Goal: Task Accomplishment & Management: Manage account settings

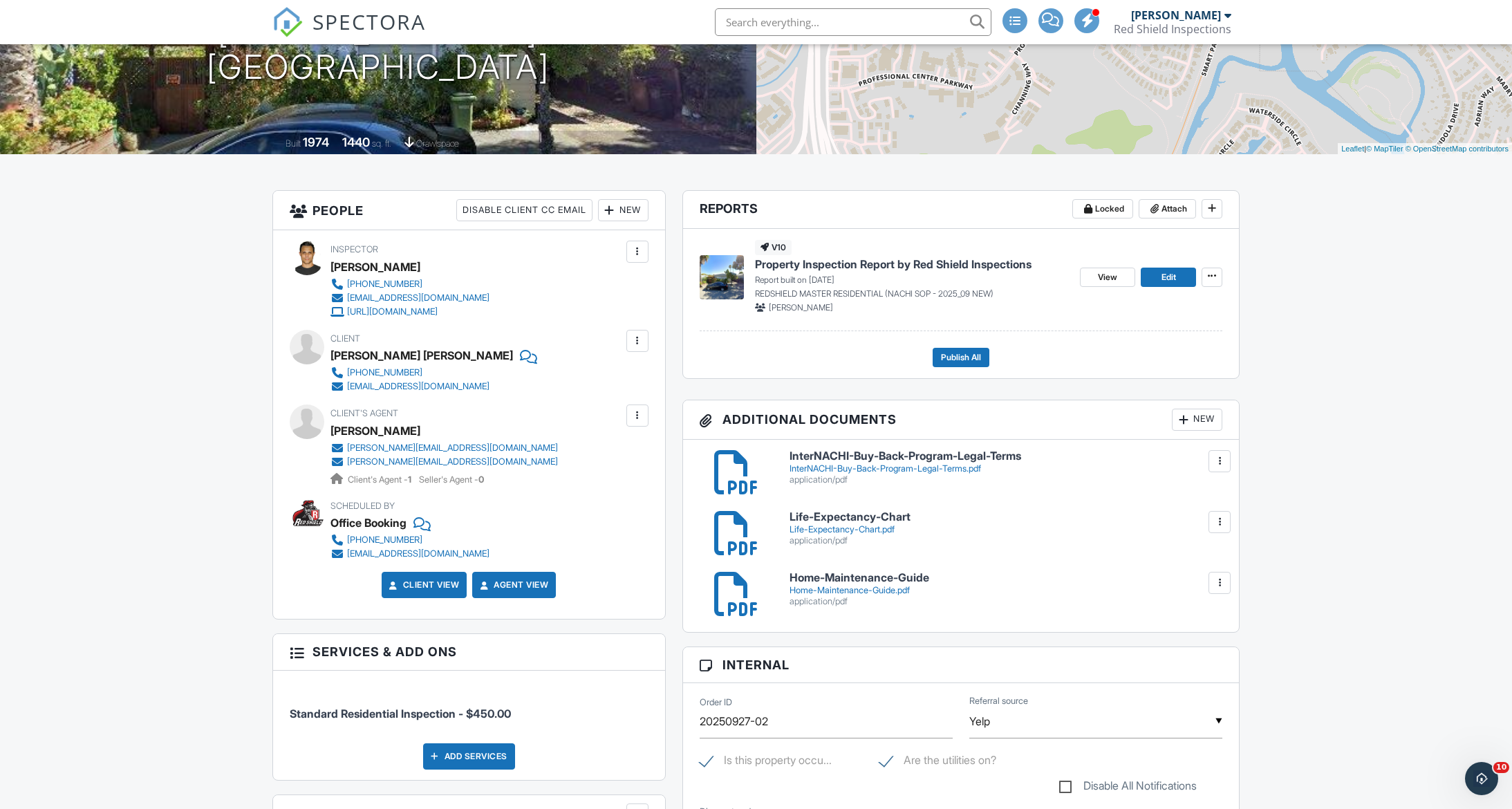
click at [1217, 463] on div at bounding box center [1219, 461] width 14 height 14
click at [1203, 526] on link "Delete" at bounding box center [1191, 522] width 51 height 15
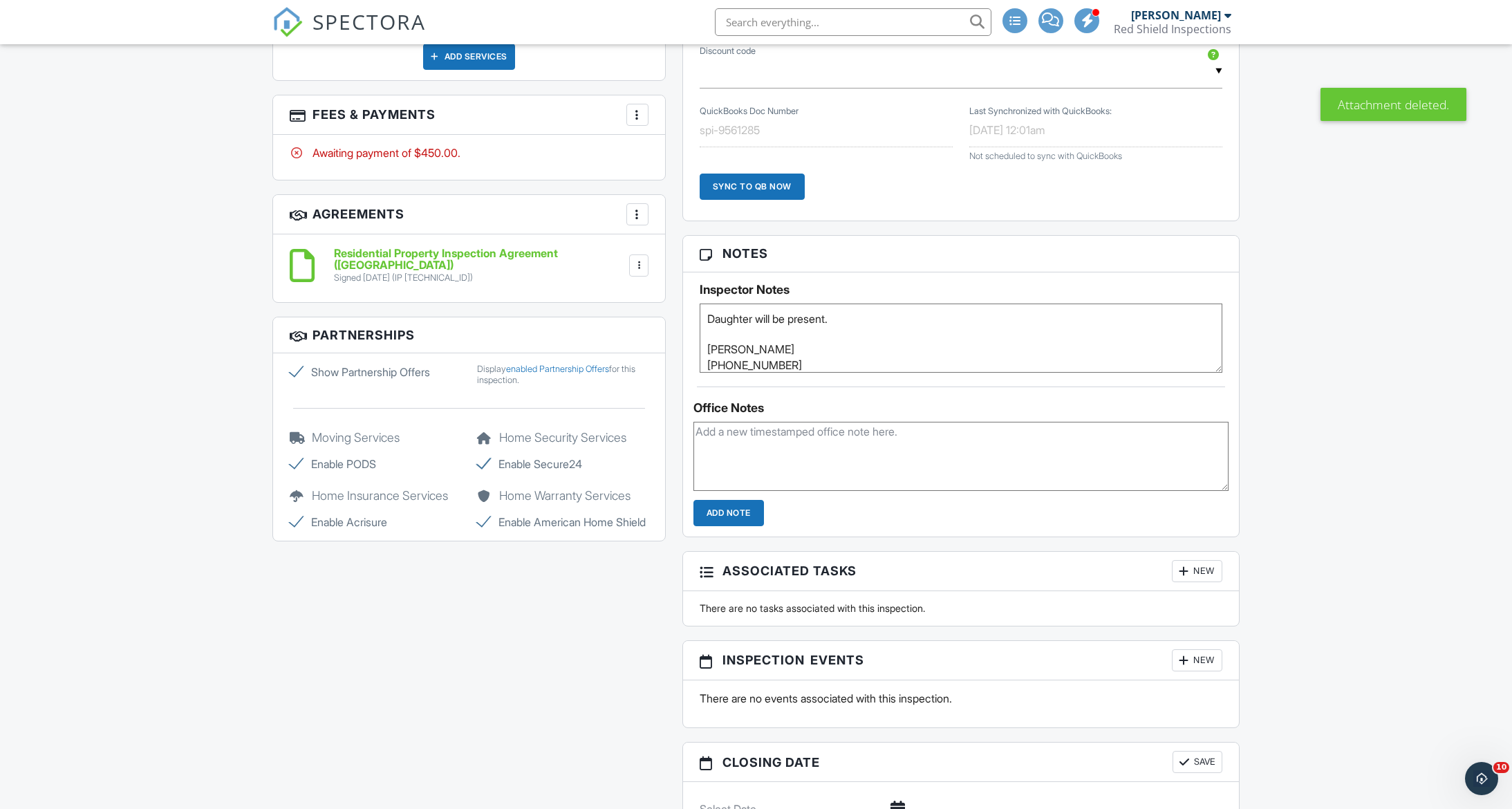
click at [298, 365] on label "Show Partnership Offers" at bounding box center [375, 372] width 172 height 17
checkbox input "false"
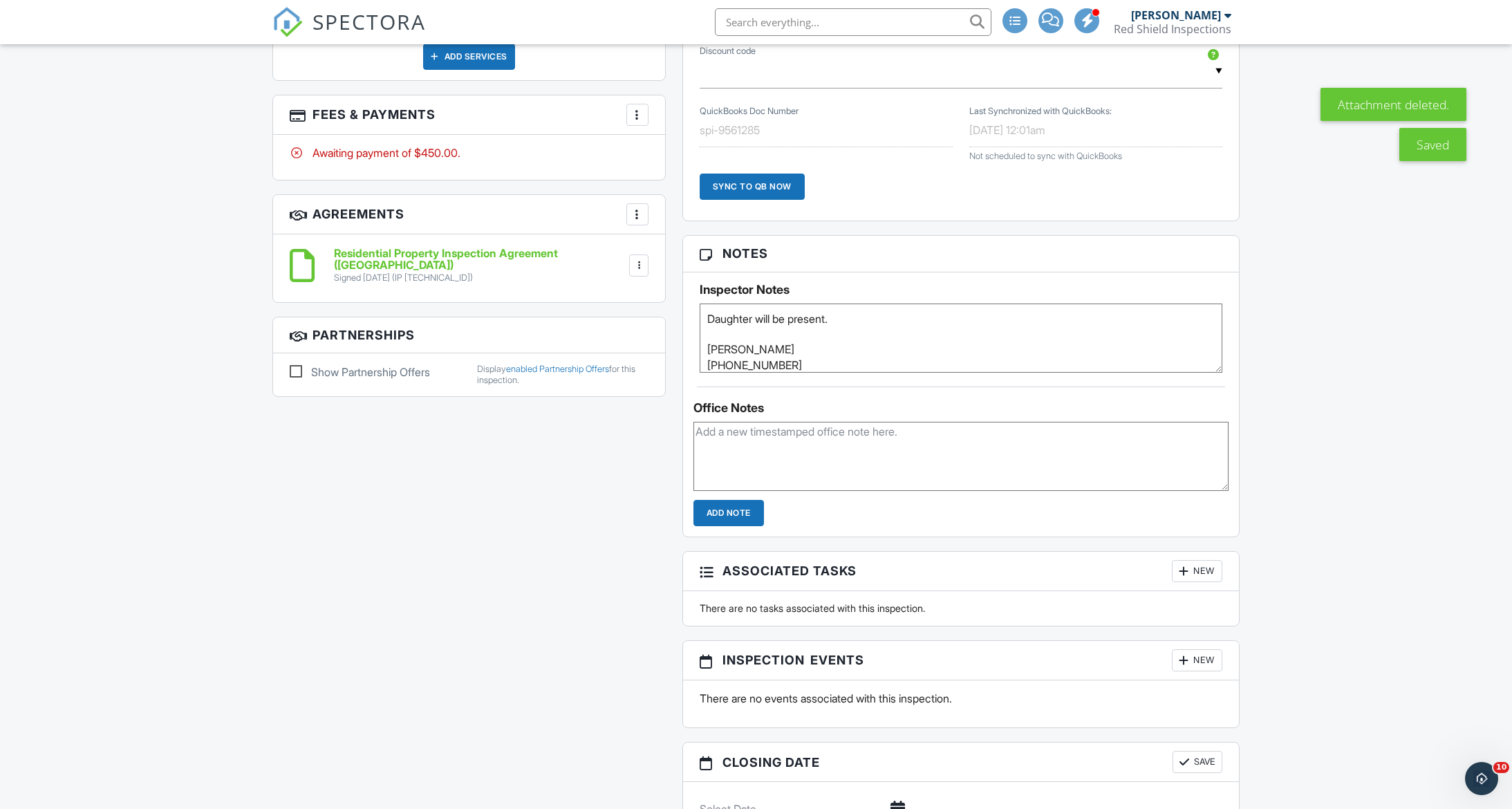
click at [118, 205] on div "New Inspection Inspections Calendar Payments Automations Settings Dashboard Sup…" at bounding box center [756, 362] width 1512 height 2465
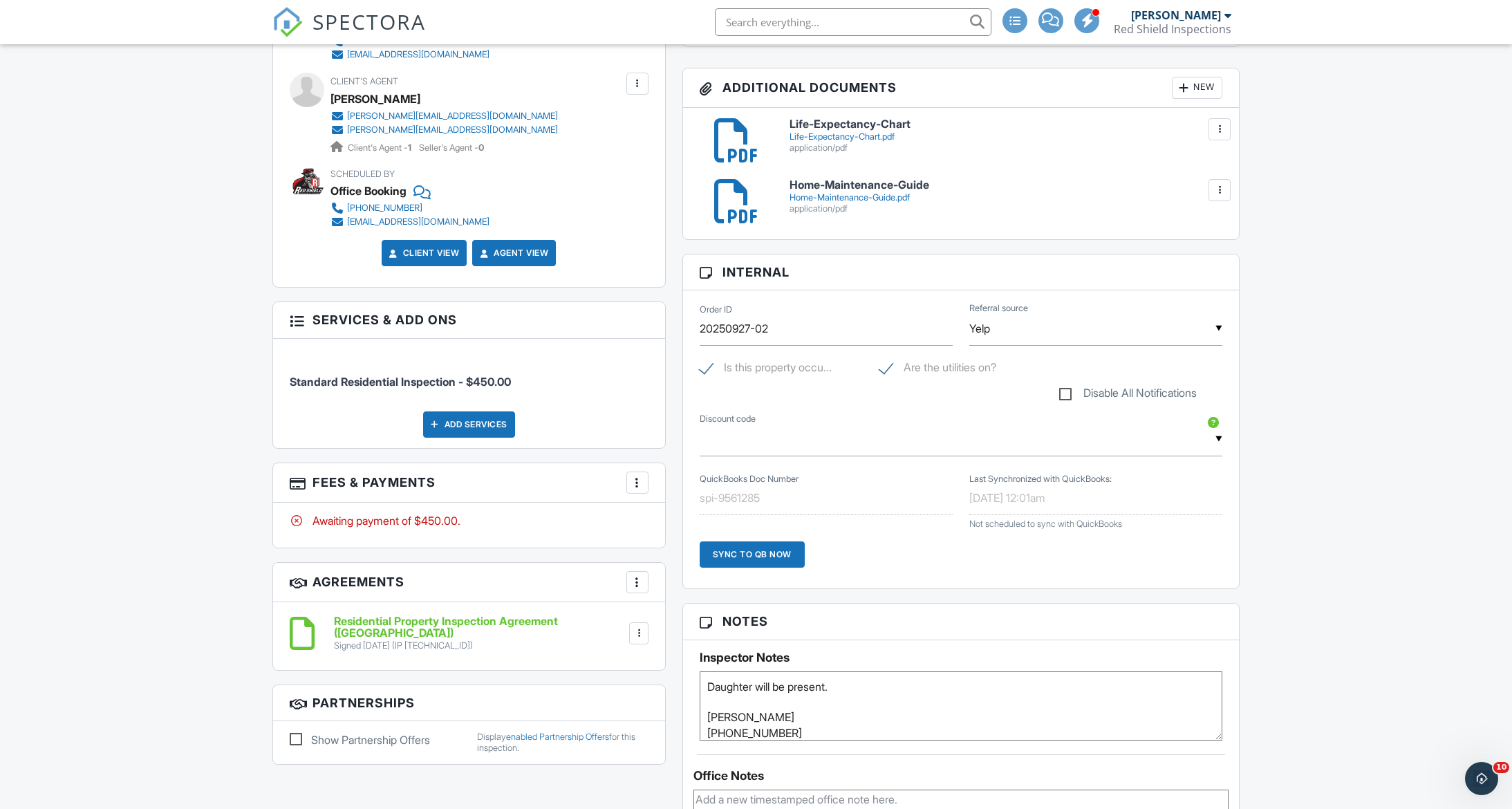
scroll to position [646, 0]
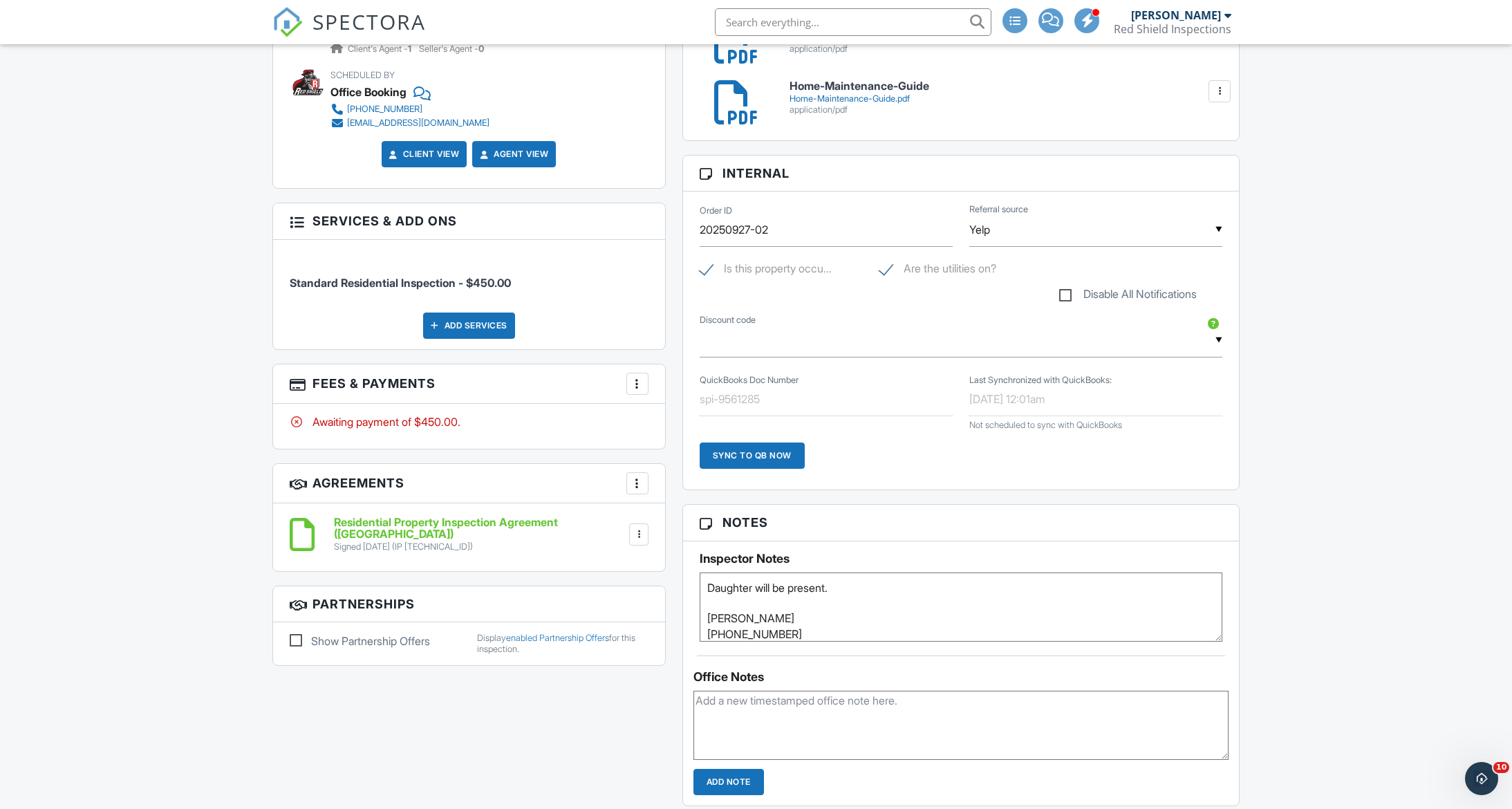
click at [536, 286] on li "Standard Residential Inspection - $450.00" at bounding box center [469, 276] width 359 height 51
click at [191, 501] on div "New Inspection Inspections Calendar Payments Automations Settings Dashboard Sup…" at bounding box center [756, 631] width 1512 height 2465
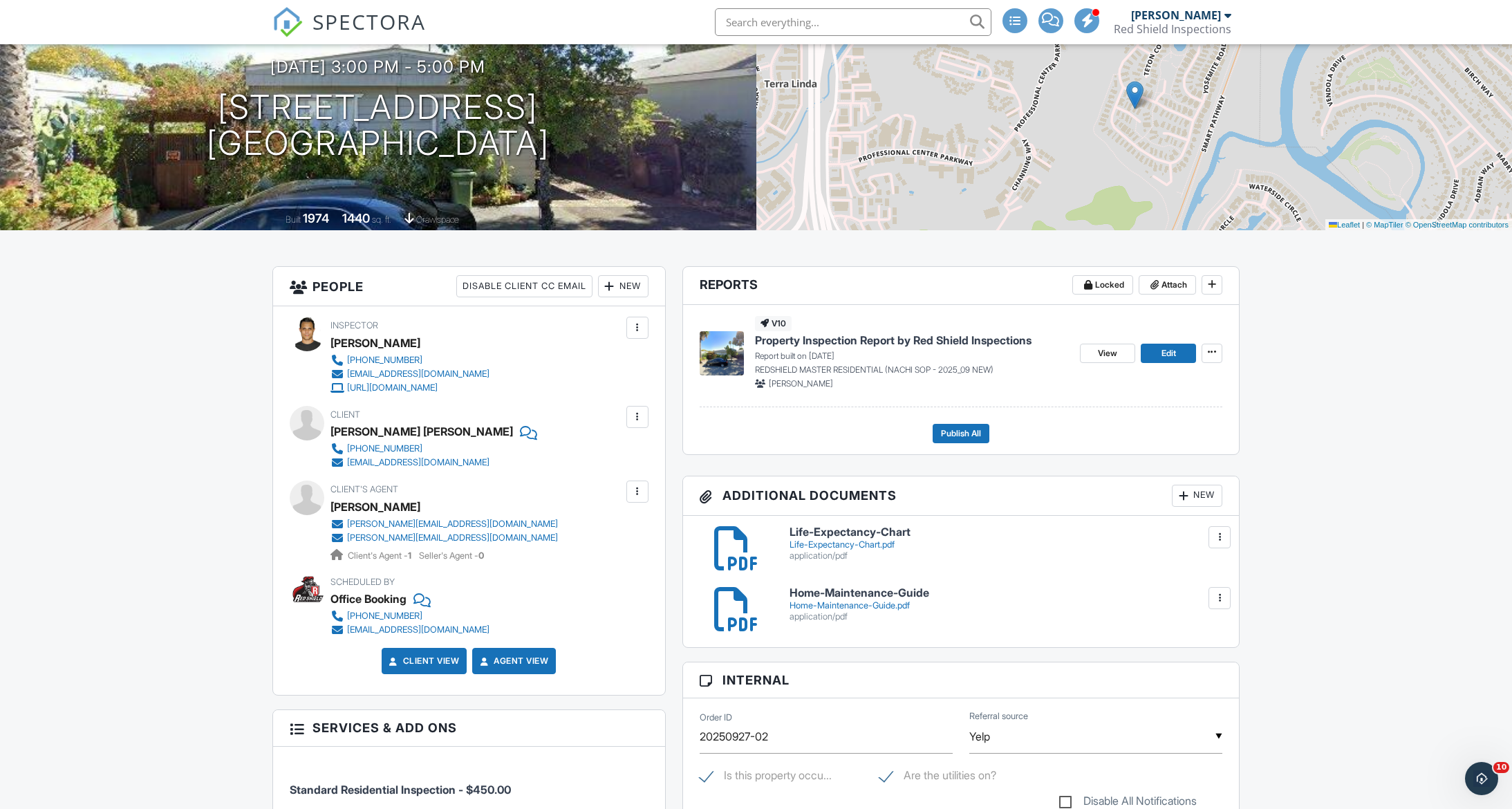
scroll to position [0, 0]
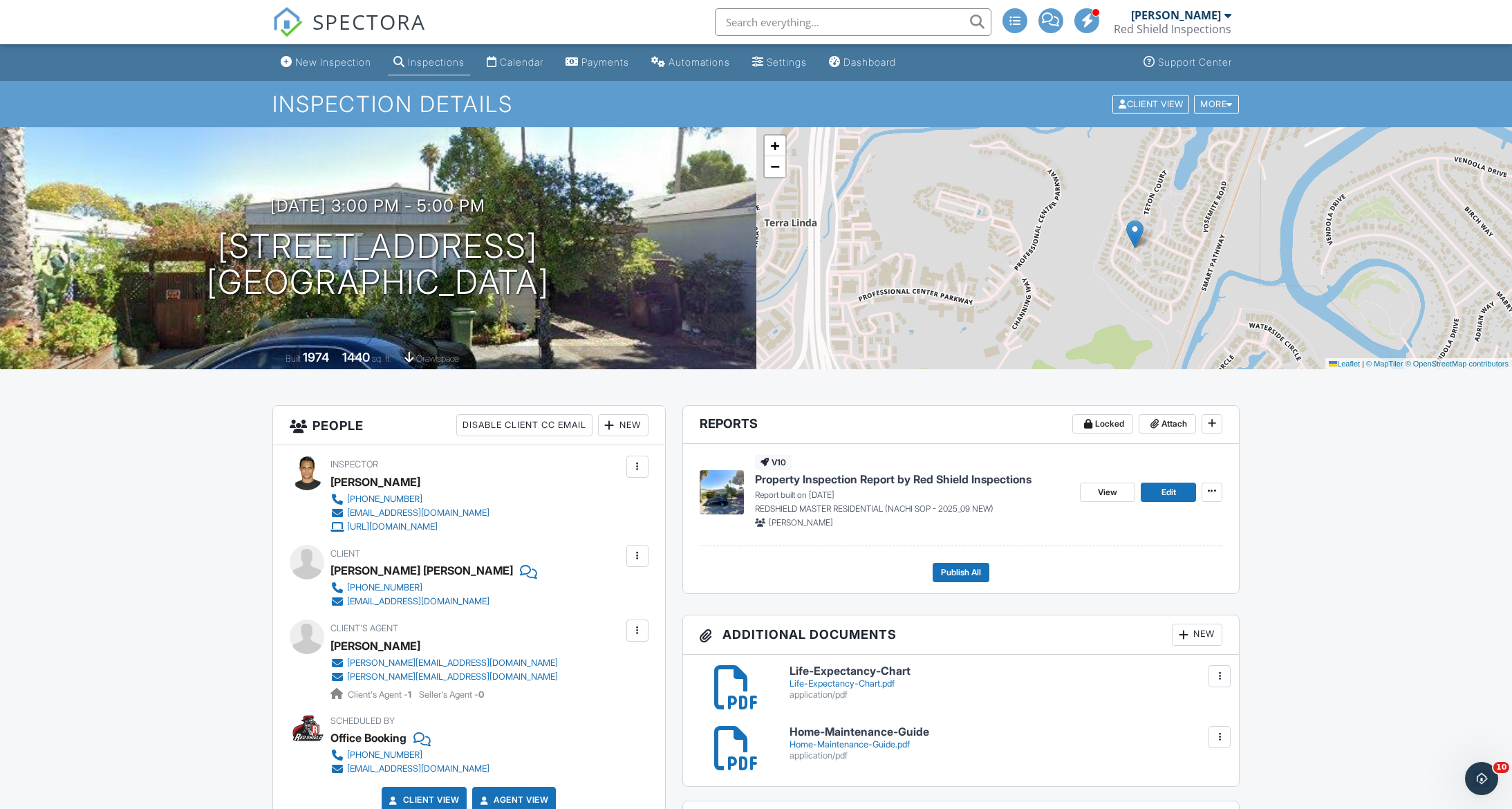
click at [435, 56] on div "Inspections" at bounding box center [435, 62] width 57 height 12
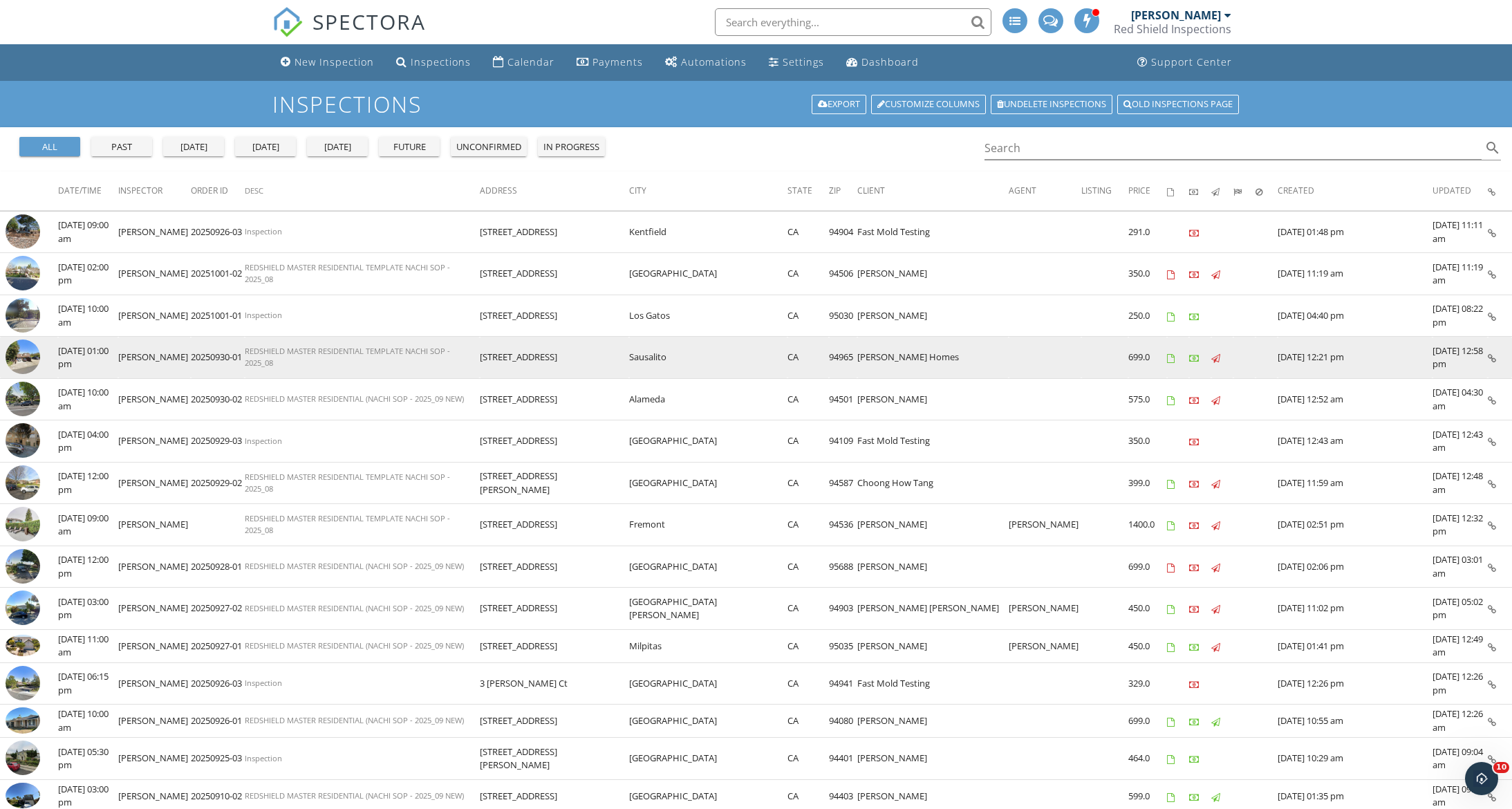
scroll to position [392, 0]
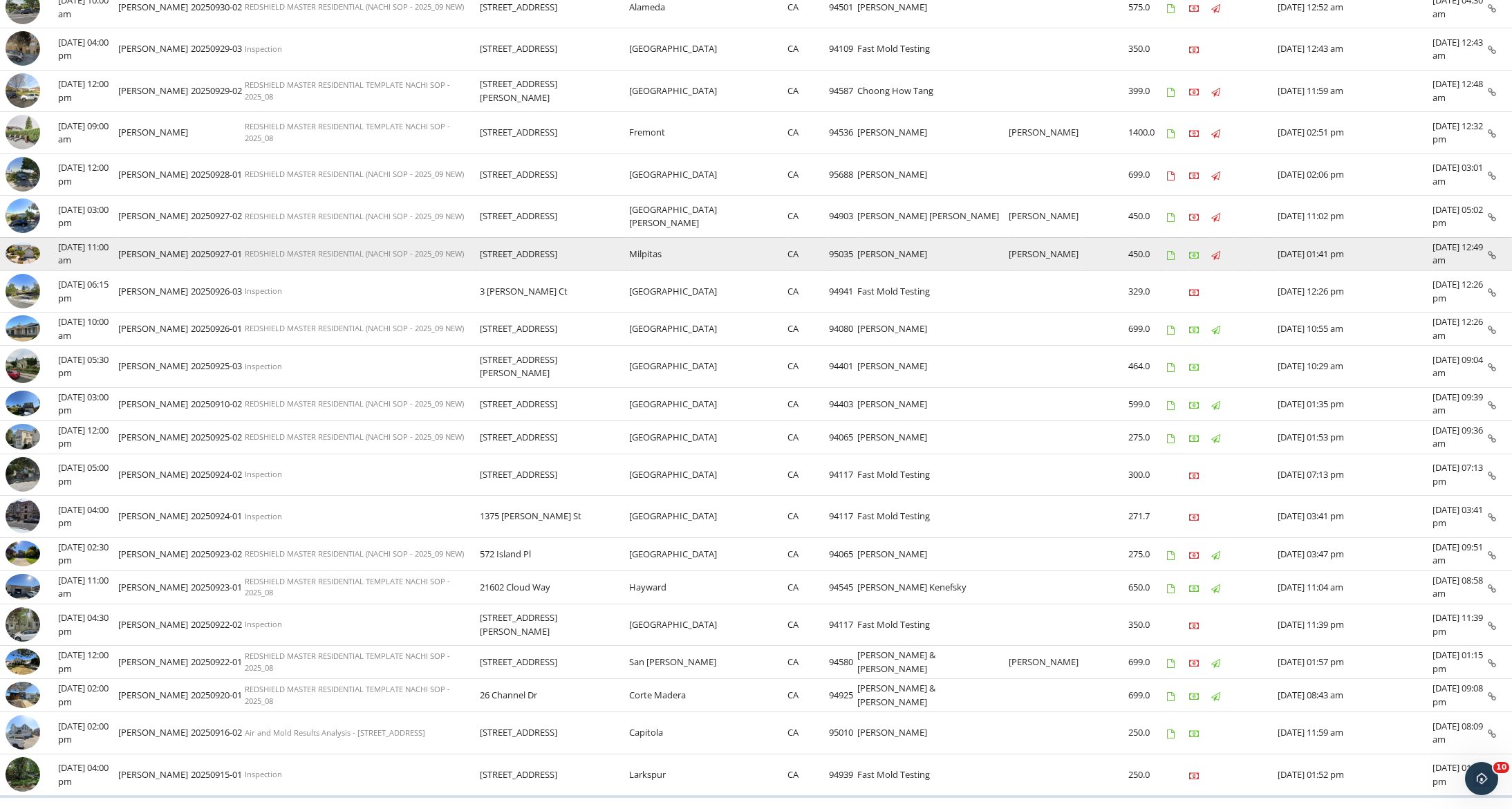
click at [26, 255] on img at bounding box center [23, 253] width 35 height 21
